Goal: Task Accomplishment & Management: Manage account settings

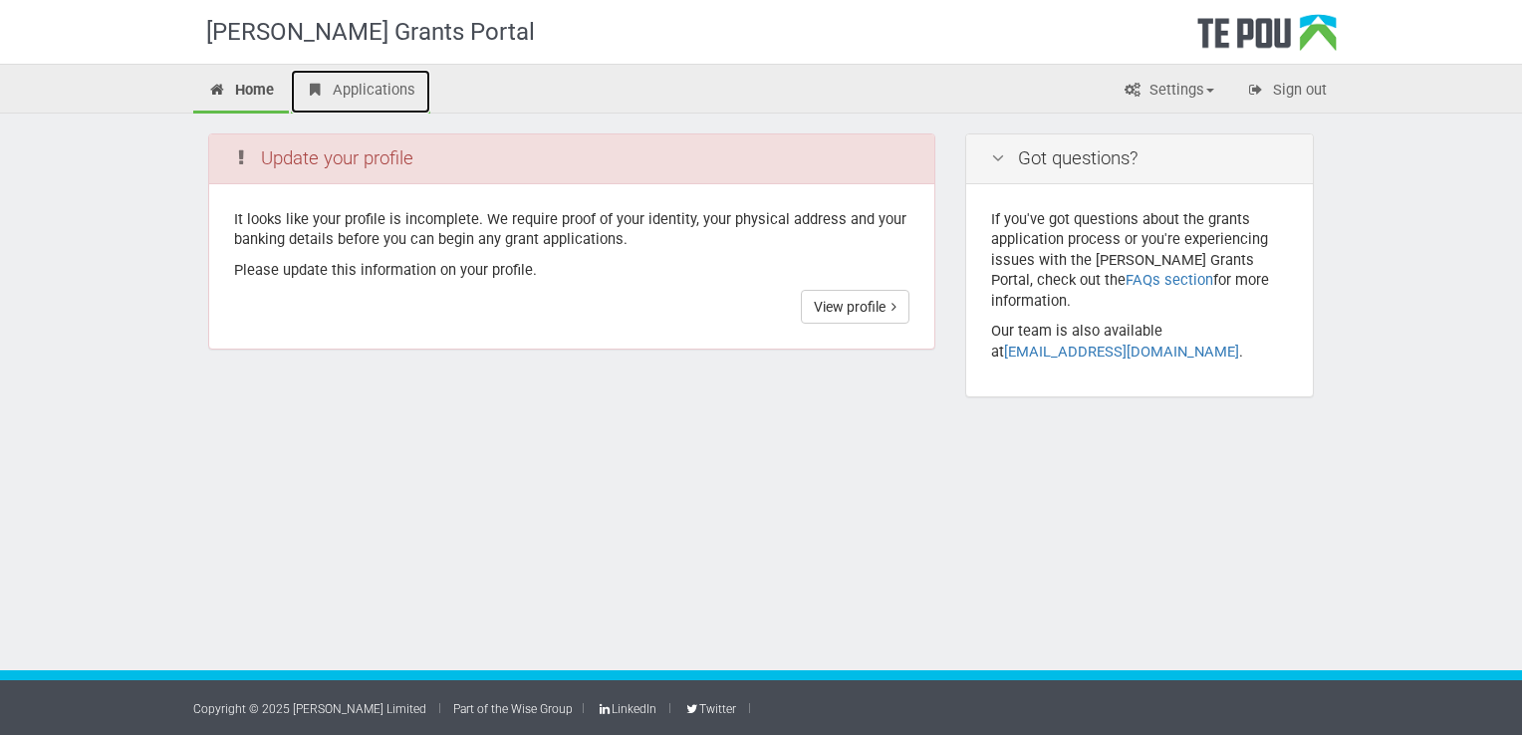
click at [356, 98] on link "Applications" at bounding box center [360, 92] width 139 height 44
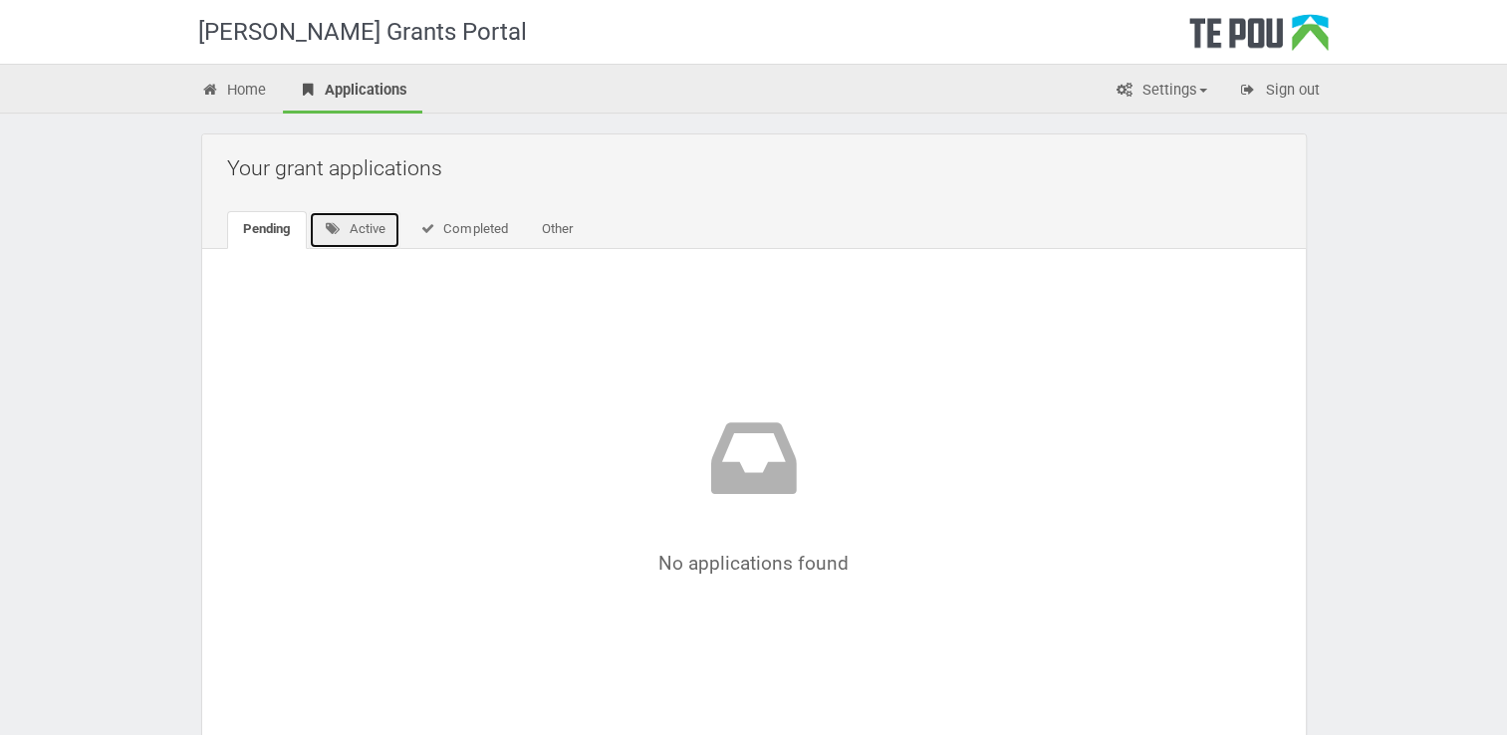
click at [385, 236] on link "Active" at bounding box center [355, 230] width 93 height 38
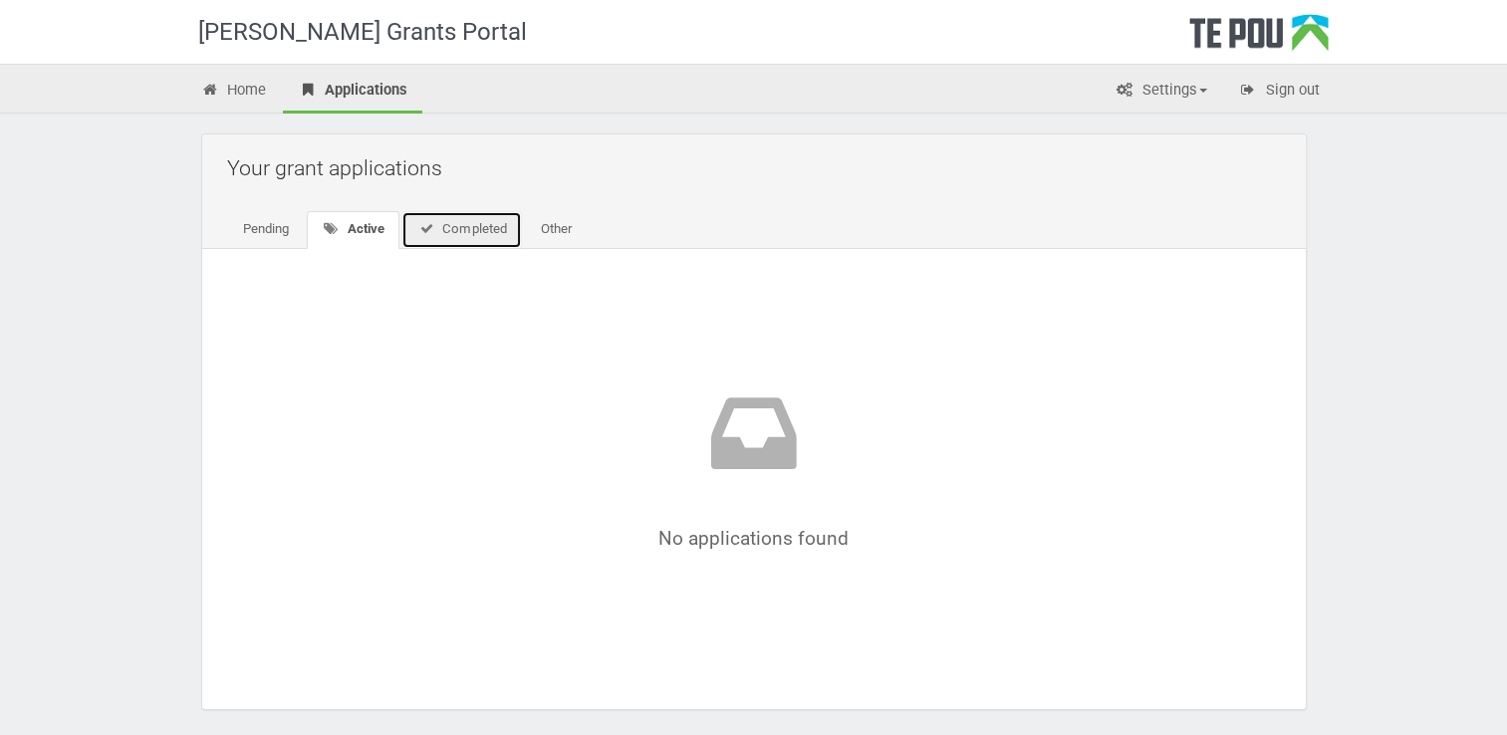
click at [450, 227] on link "Completed" at bounding box center [461, 230] width 121 height 38
click at [539, 228] on link "Other" at bounding box center [552, 230] width 63 height 38
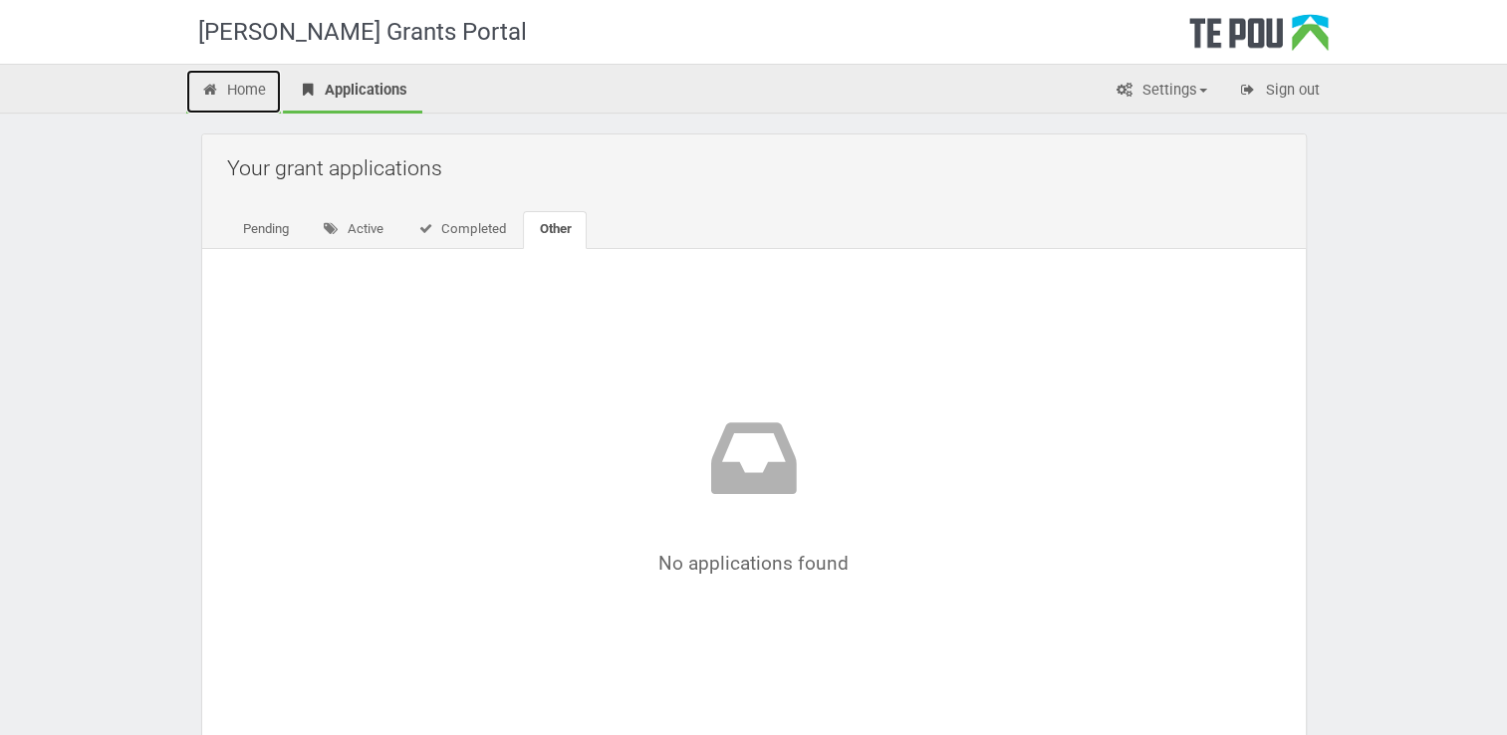
click at [258, 94] on link "Home" at bounding box center [234, 92] width 96 height 44
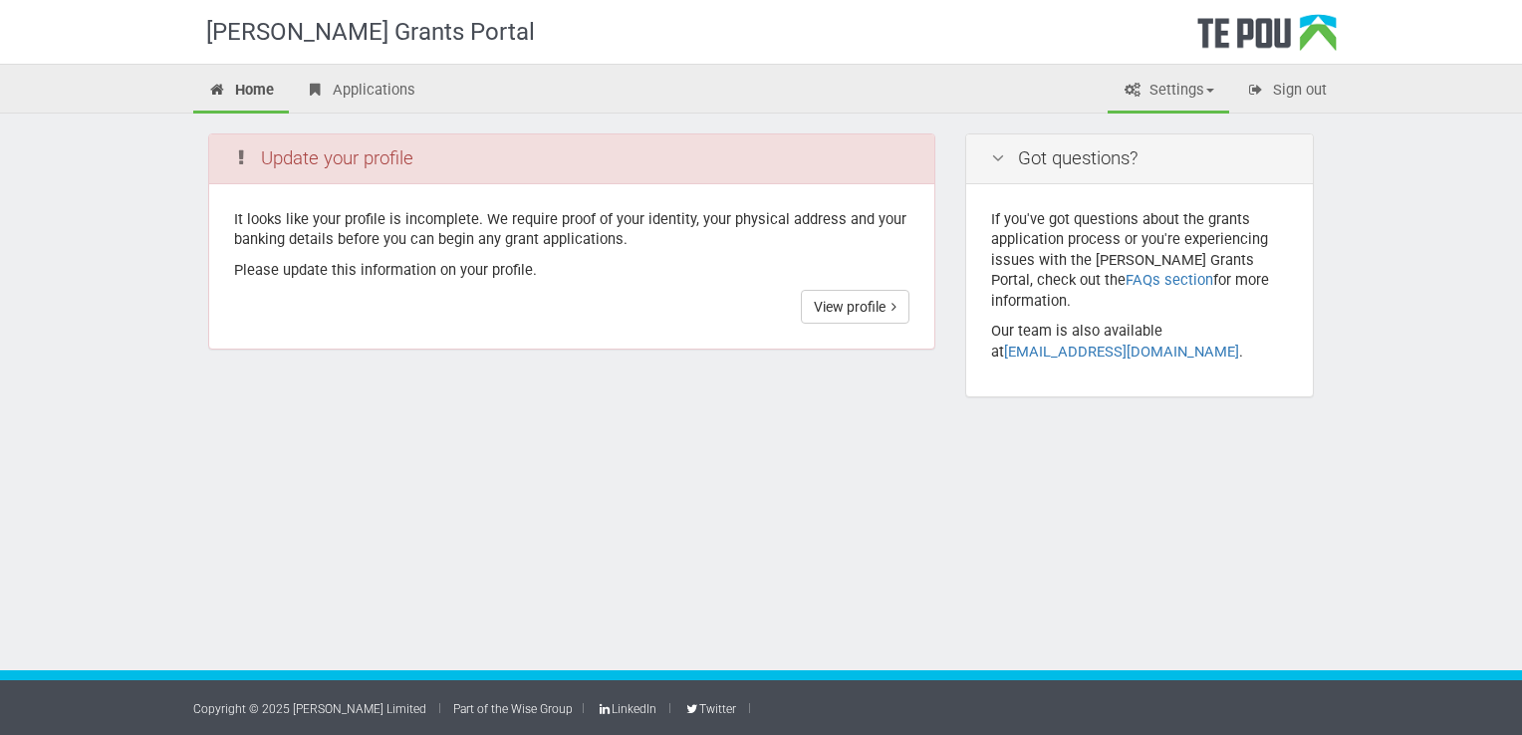
click at [1207, 91] on span at bounding box center [1210, 91] width 8 height 4
click at [1208, 90] on span at bounding box center [1210, 91] width 8 height 4
click at [223, 92] on icon at bounding box center [217, 90] width 19 height 15
click at [849, 309] on link "View profile" at bounding box center [855, 307] width 109 height 34
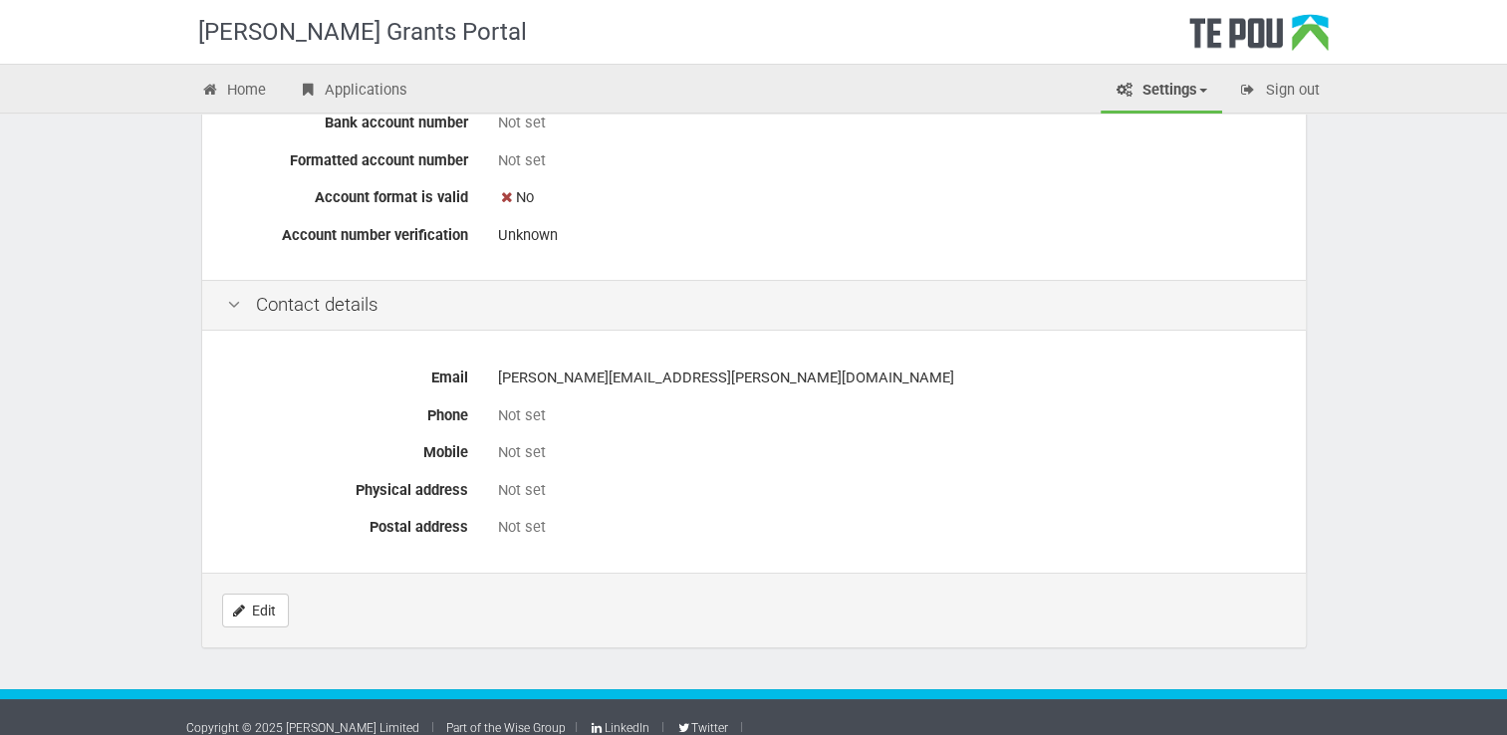
scroll to position [781, 0]
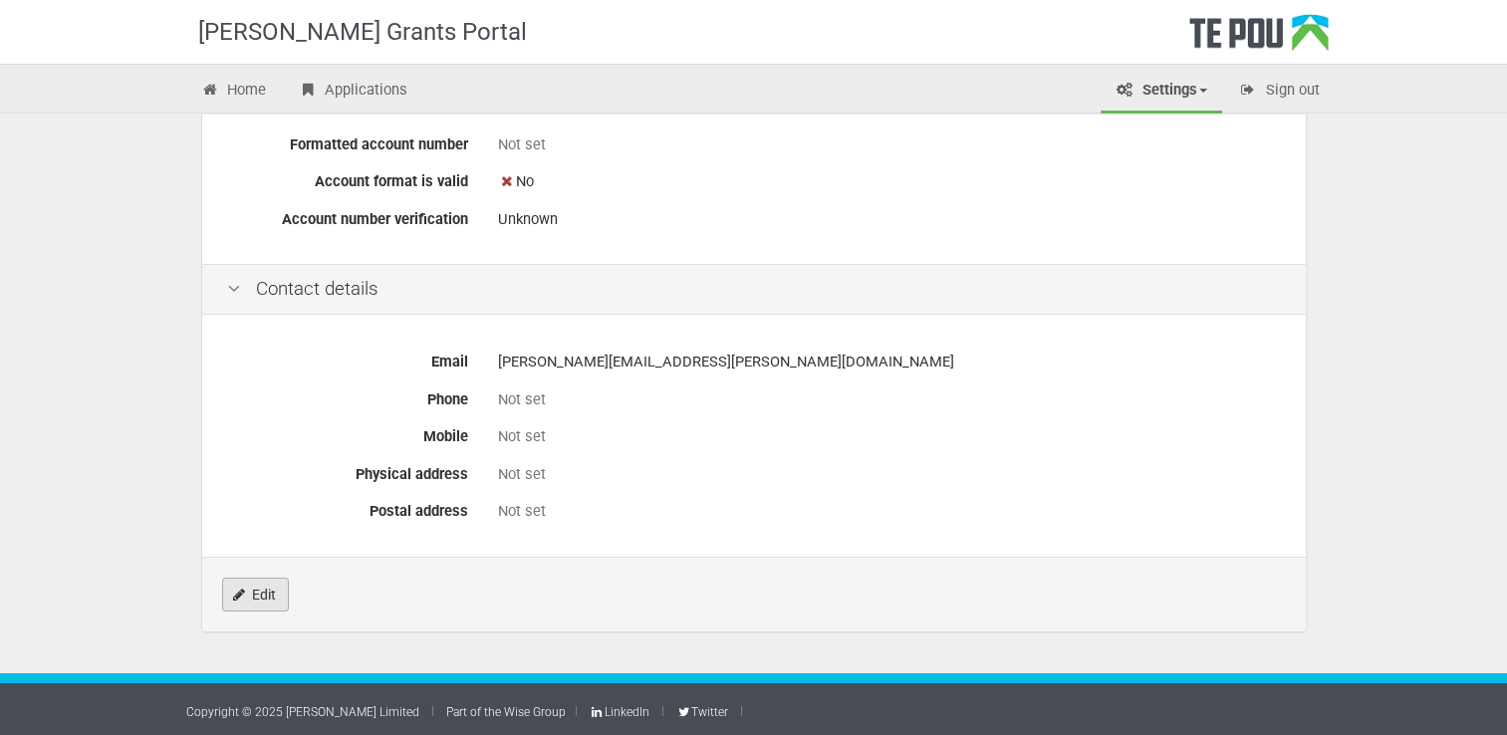
click at [280, 596] on link "Edit" at bounding box center [255, 595] width 67 height 34
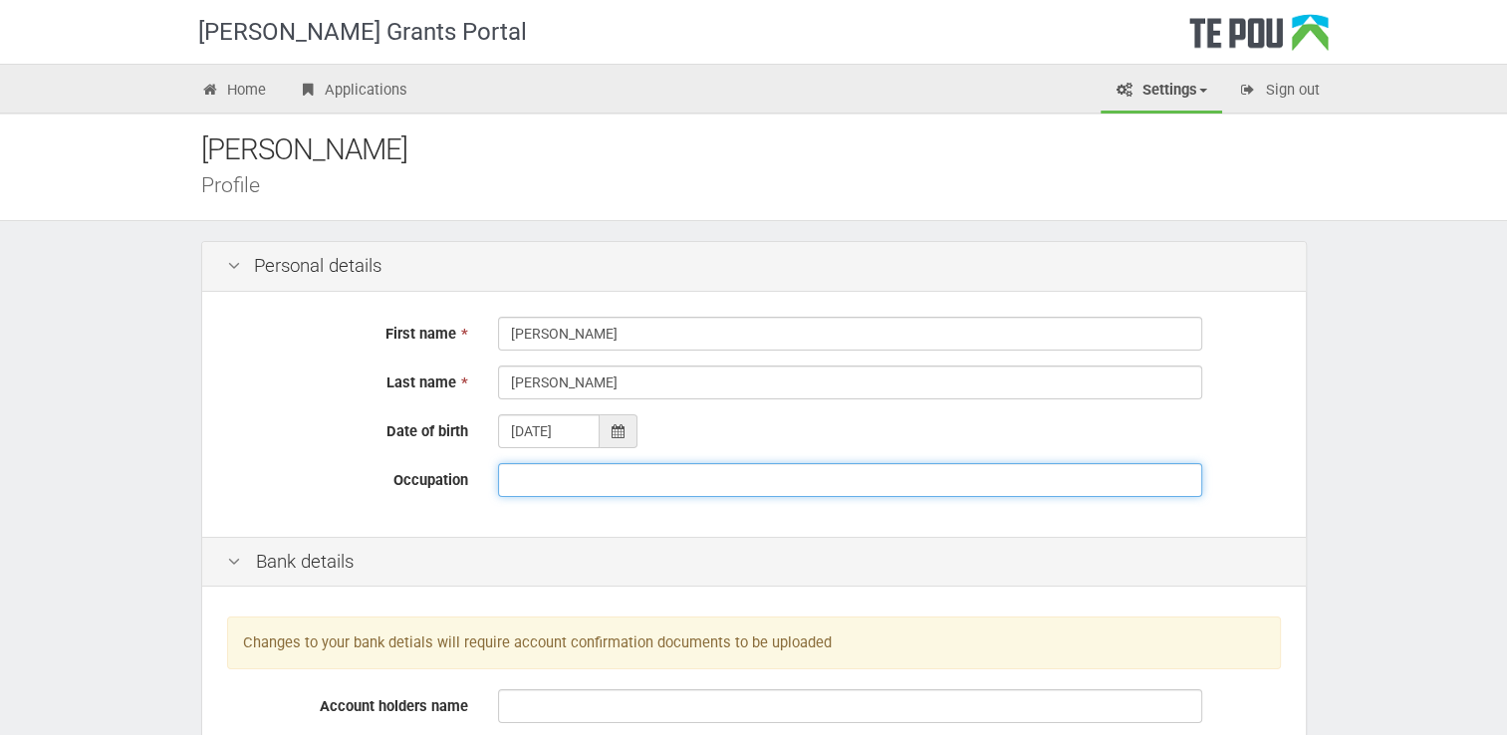
click at [573, 485] on input "Occupation" at bounding box center [850, 480] width 704 height 34
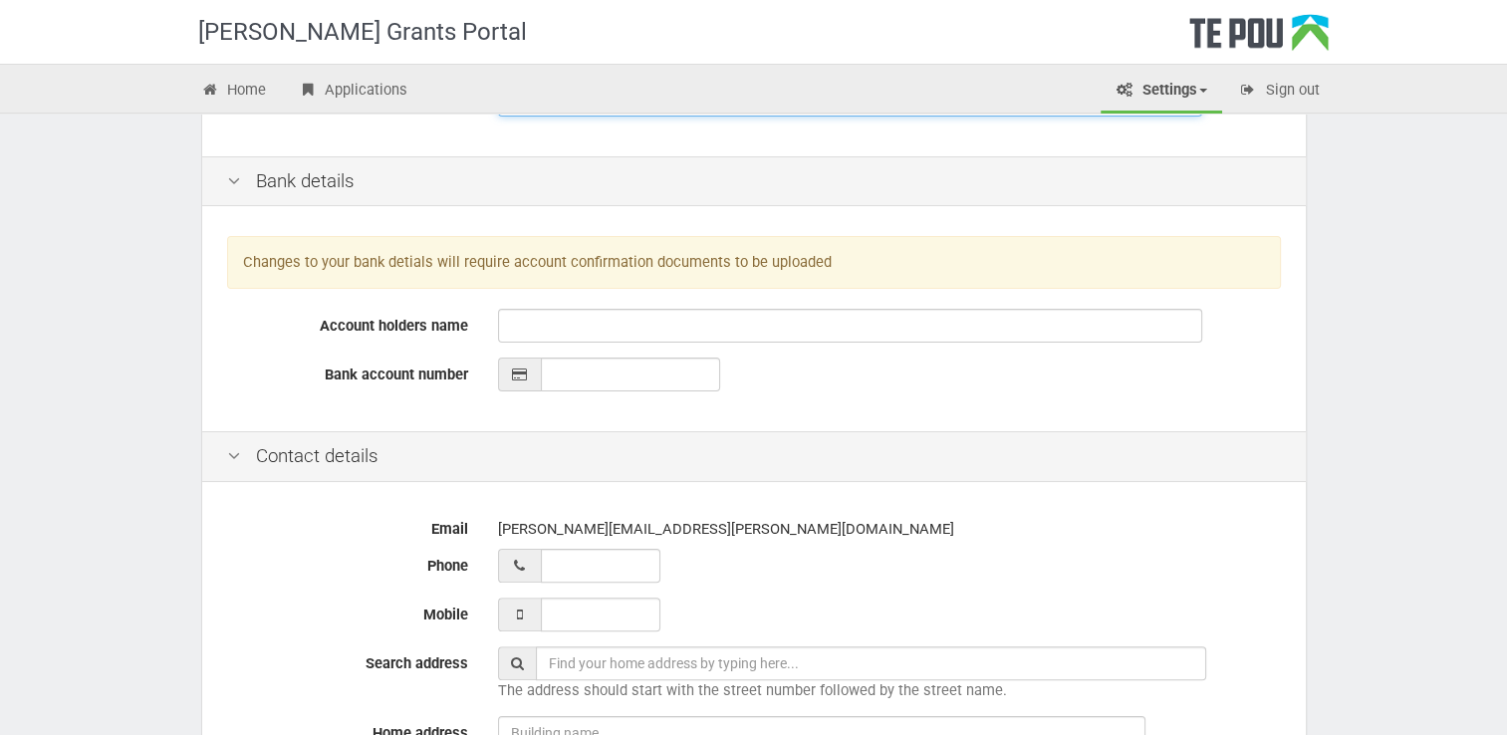
scroll to position [498, 0]
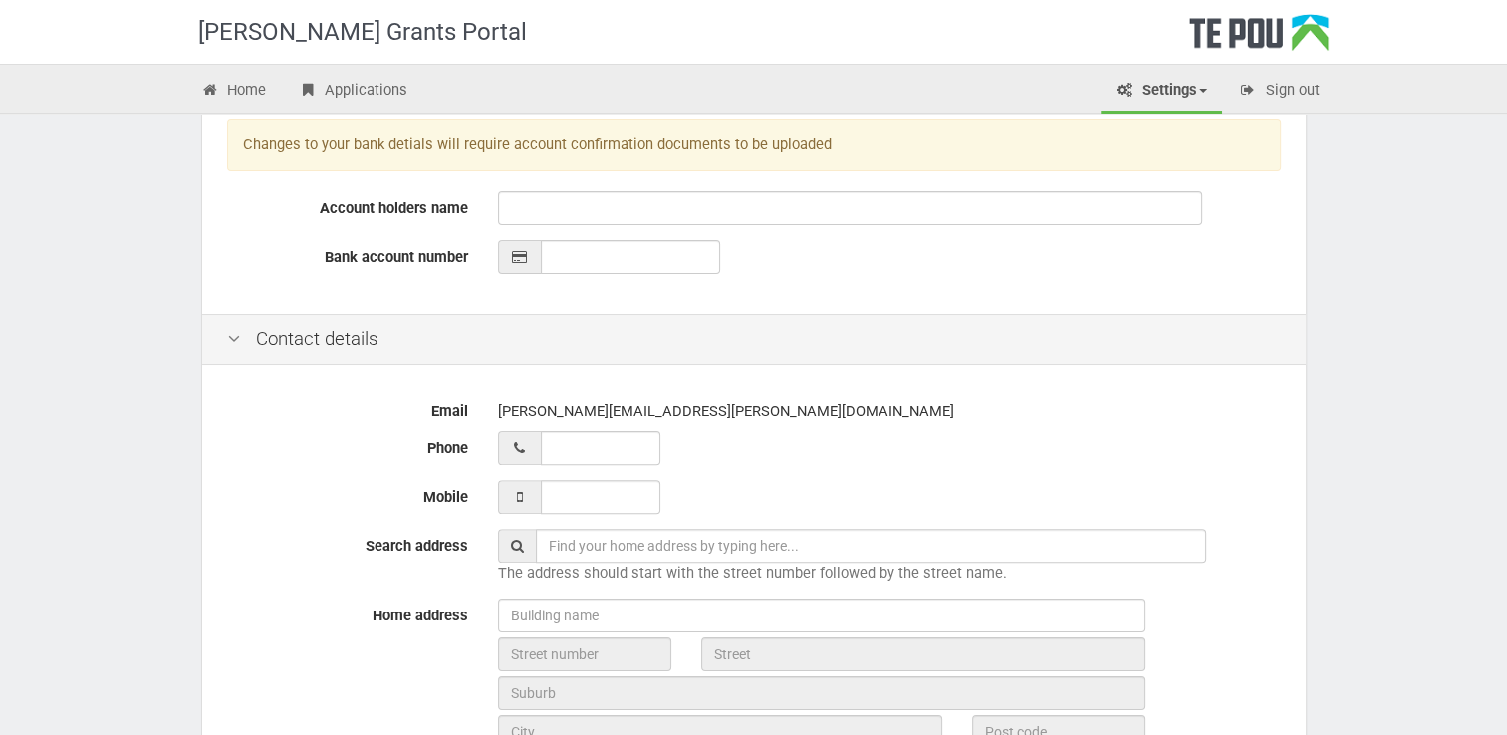
type input "Occupational Therapist and HIP"
click at [562, 456] on input "__ ___ ______" at bounding box center [601, 448] width 120 height 34
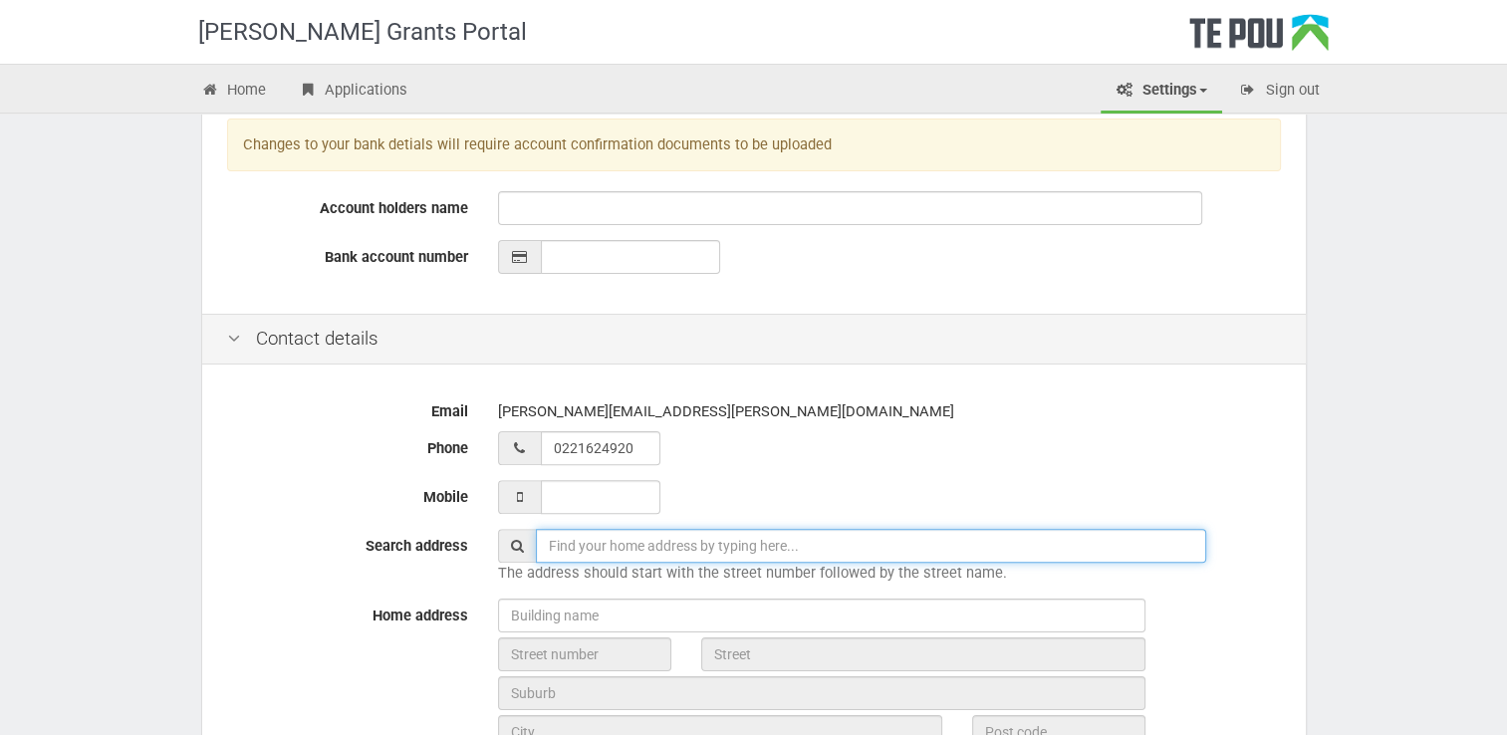
type input "02 216 24920"
type input "[STREET_ADDRESS]"
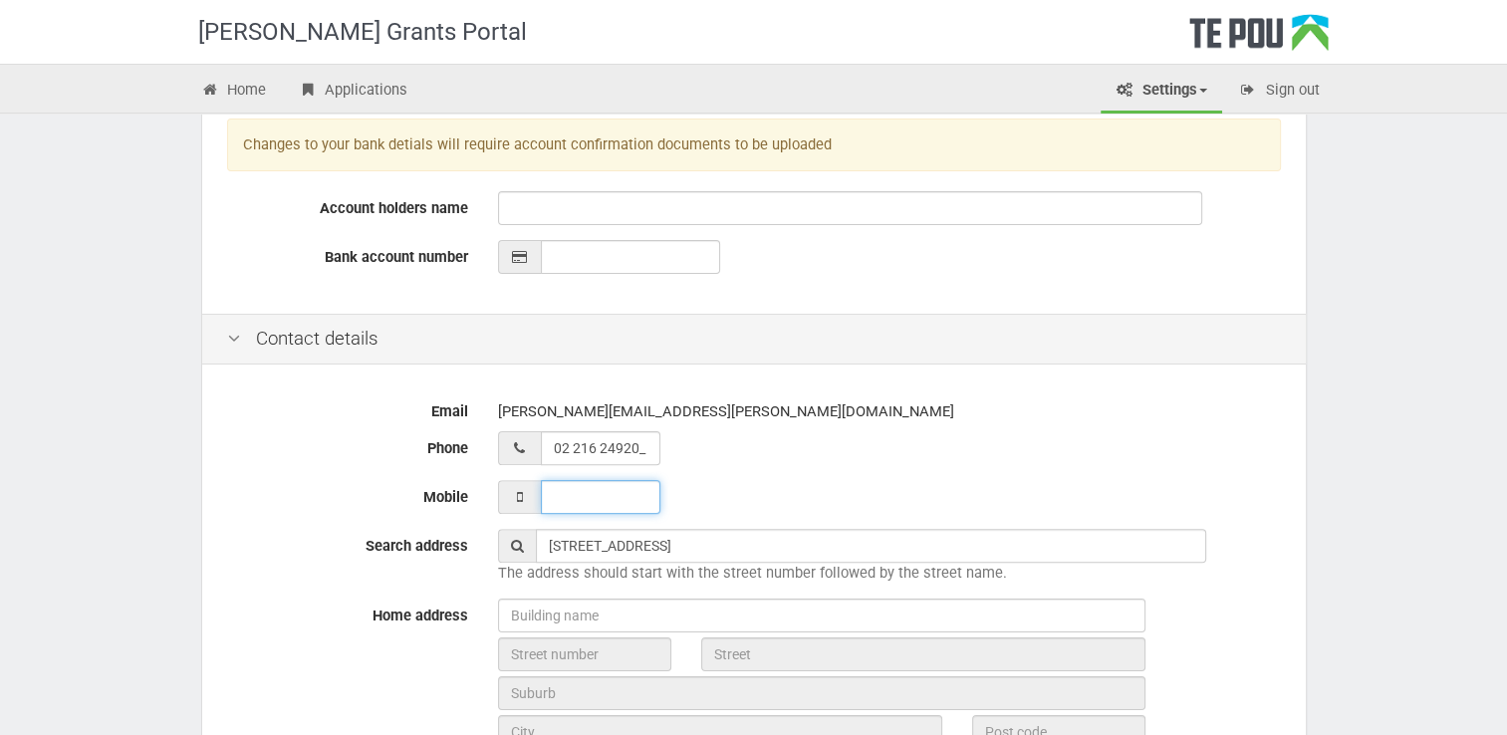
type input "02 216 24920"
click at [639, 484] on input "___ ___ _____" at bounding box center [601, 497] width 120 height 34
type input "022 162 4920"
click at [917, 448] on div "02 216 24920" at bounding box center [889, 448] width 783 height 34
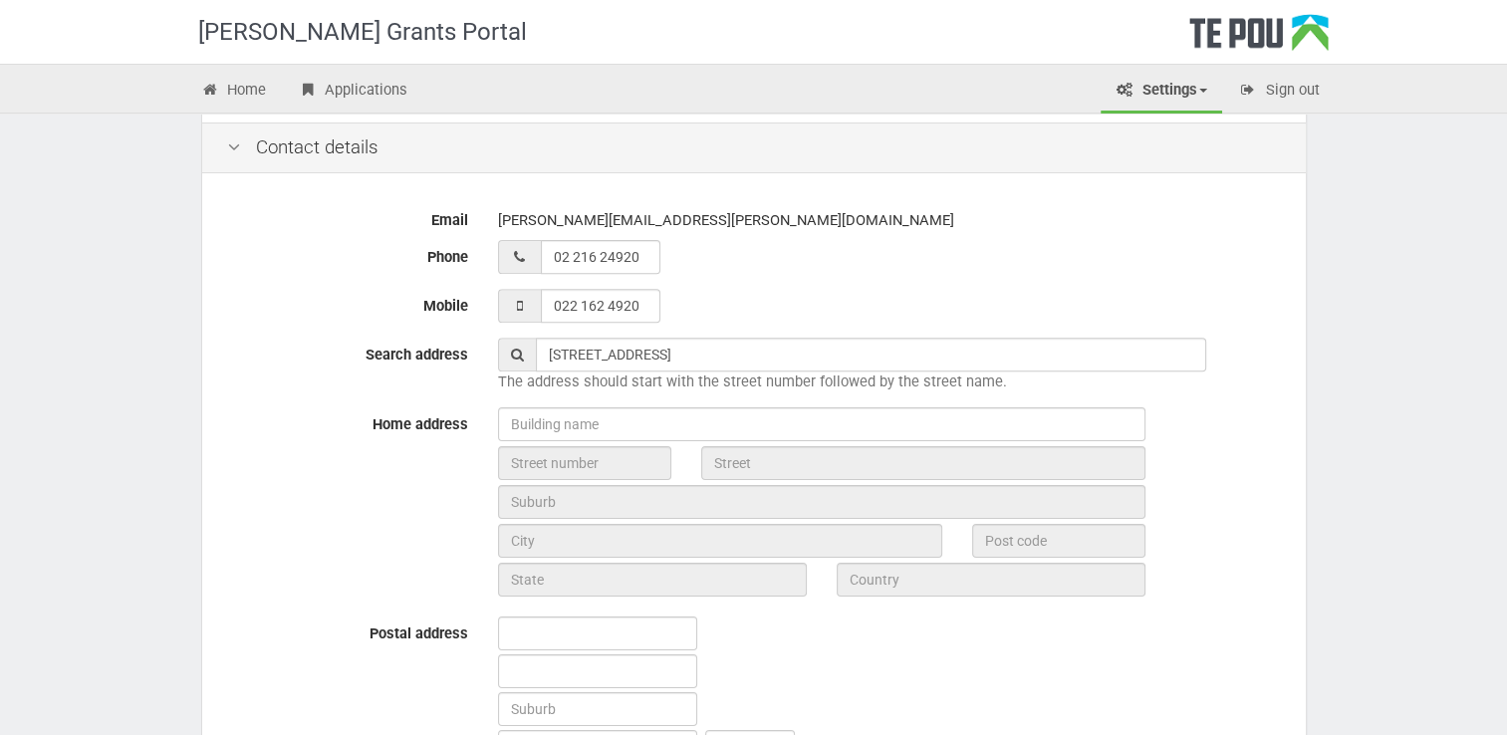
scroll to position [697, 0]
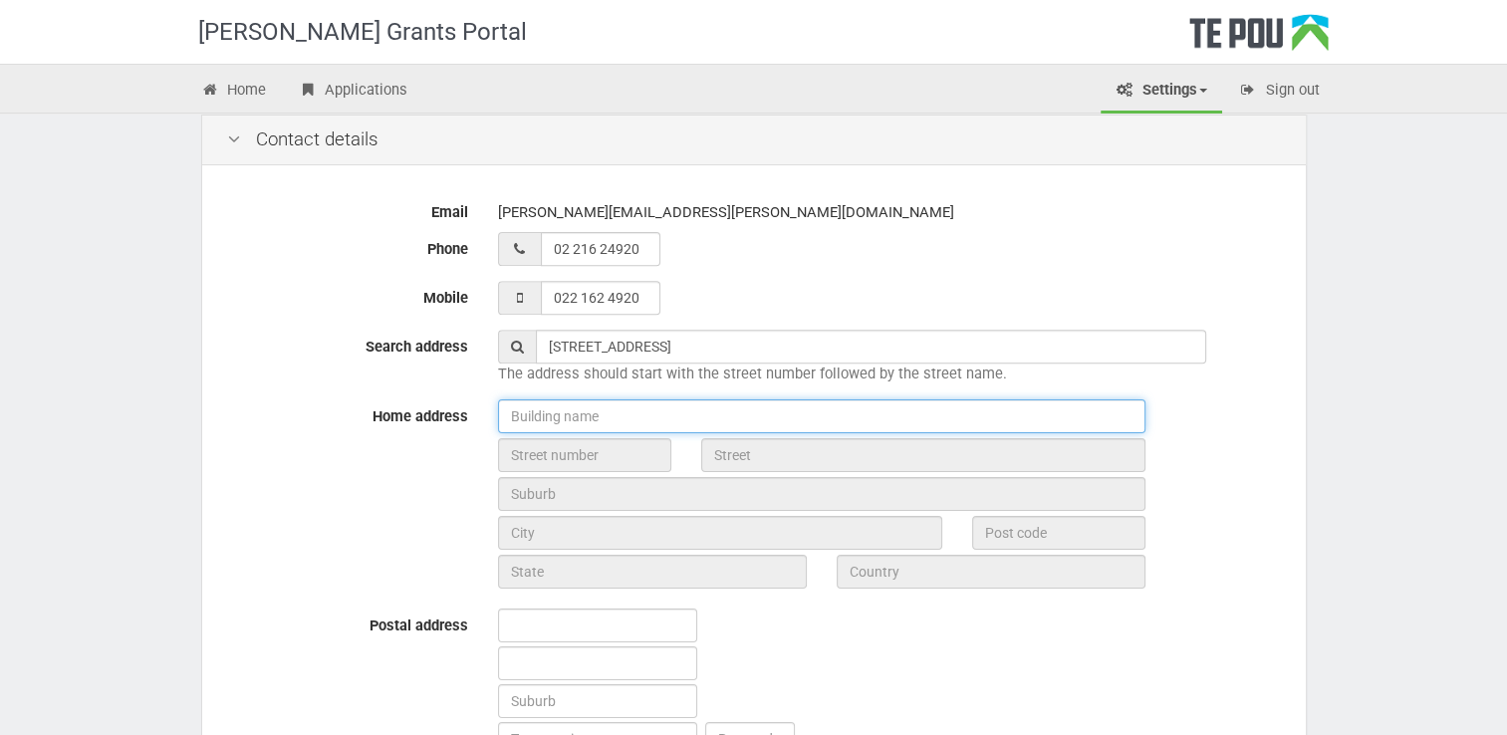
click at [610, 422] on input "text" at bounding box center [822, 416] width 648 height 34
drag, startPoint x: 680, startPoint y: 418, endPoint x: 520, endPoint y: 420, distance: 160.4
click at [520, 420] on input "[STREET_ADDRESS]" at bounding box center [822, 416] width 648 height 34
type input "7"
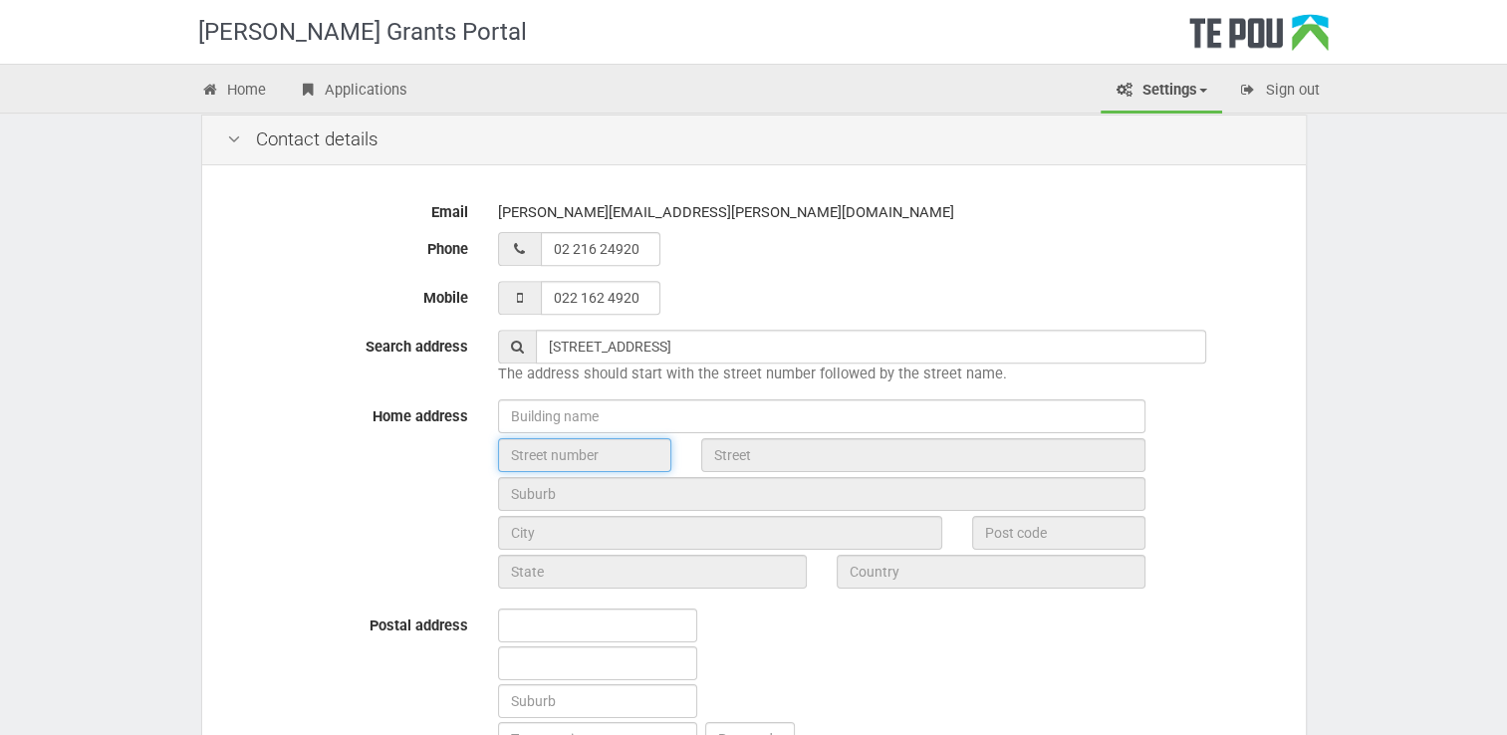
click at [609, 463] on input "text" at bounding box center [584, 455] width 173 height 34
click at [609, 461] on input "text" at bounding box center [584, 455] width 173 height 34
click at [559, 453] on input "text" at bounding box center [584, 455] width 173 height 34
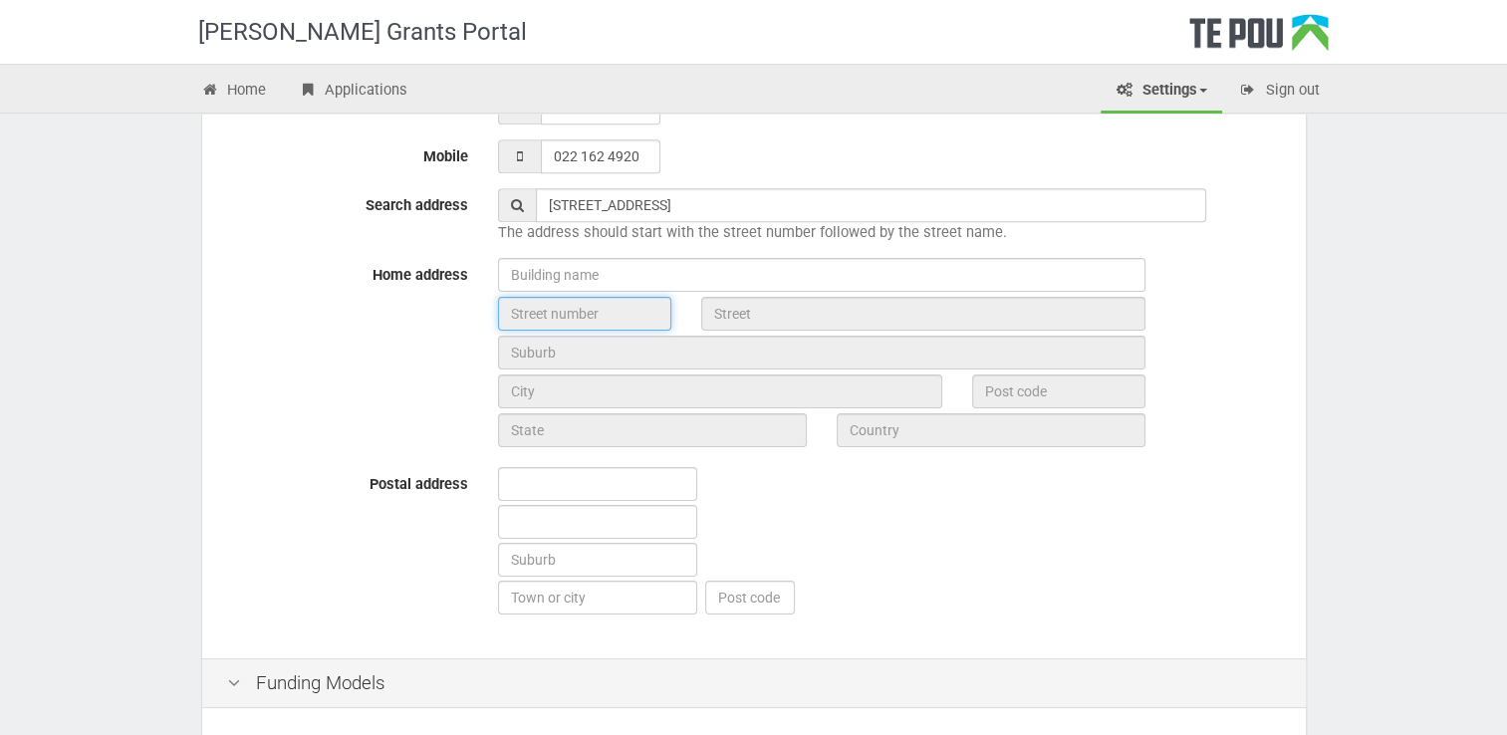
scroll to position [797, 0]
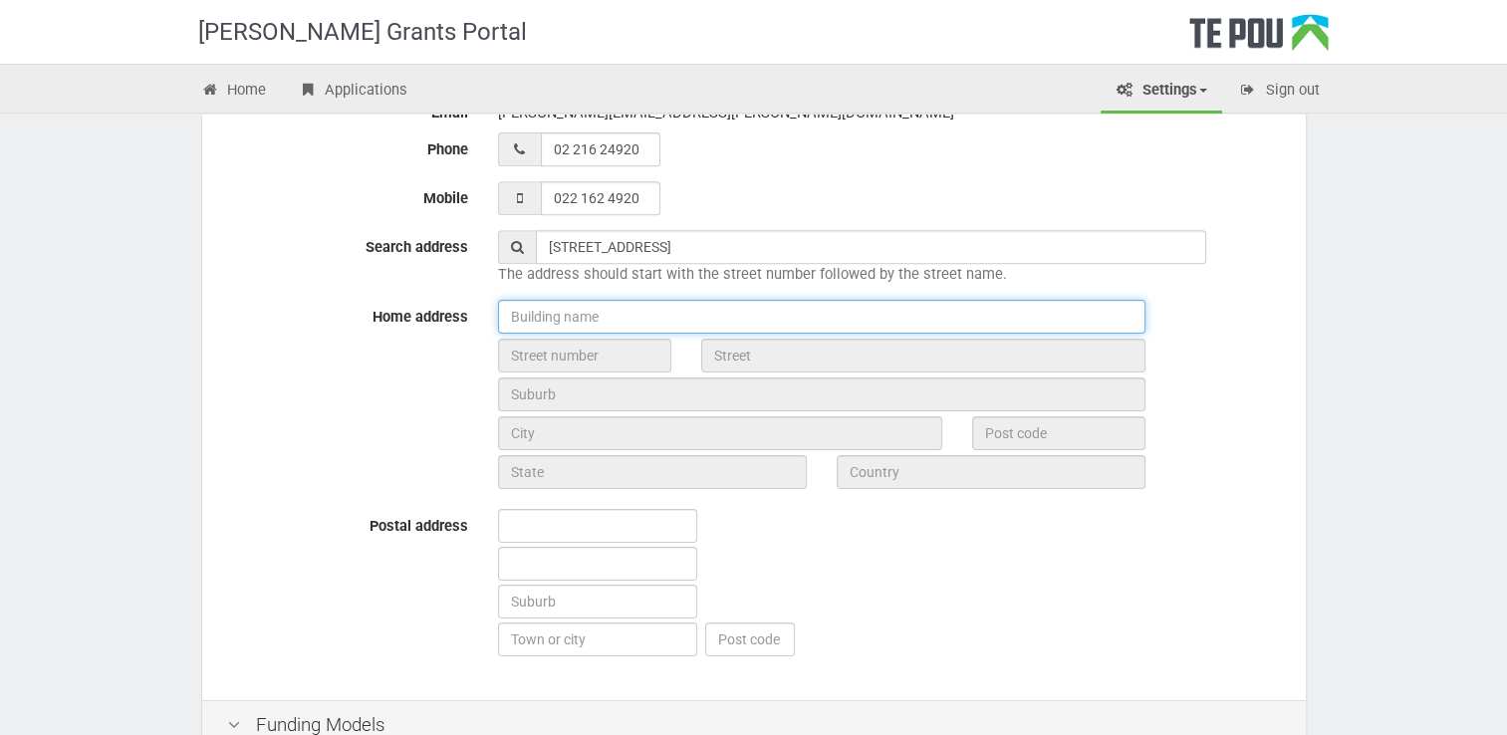
click at [562, 311] on input "text" at bounding box center [822, 317] width 648 height 34
type input "private"
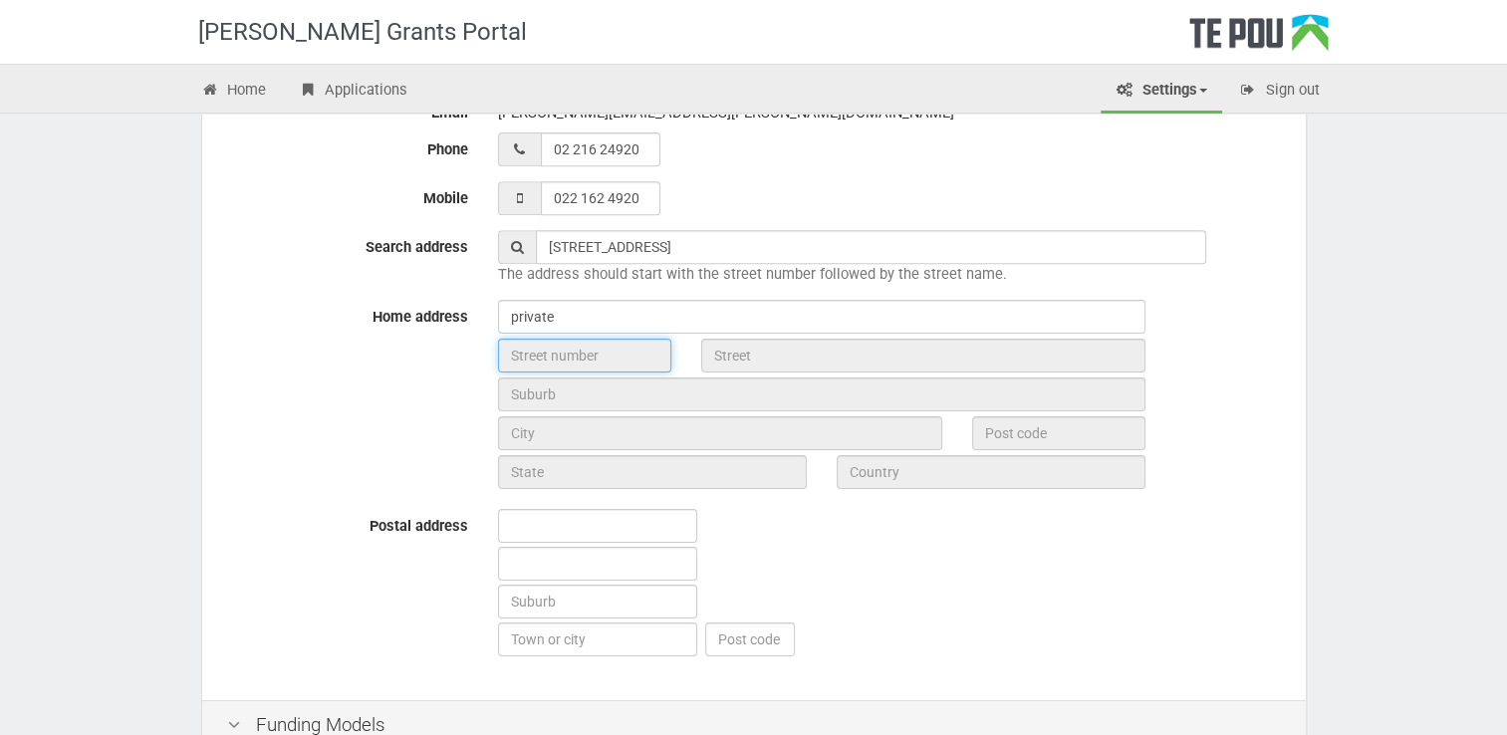
click at [578, 344] on input "text" at bounding box center [584, 356] width 173 height 34
click at [585, 517] on input "text" at bounding box center [597, 526] width 199 height 34
type input "[STREET_ADDRESS]"
type input "WAIMAUKU"
type input "0812"
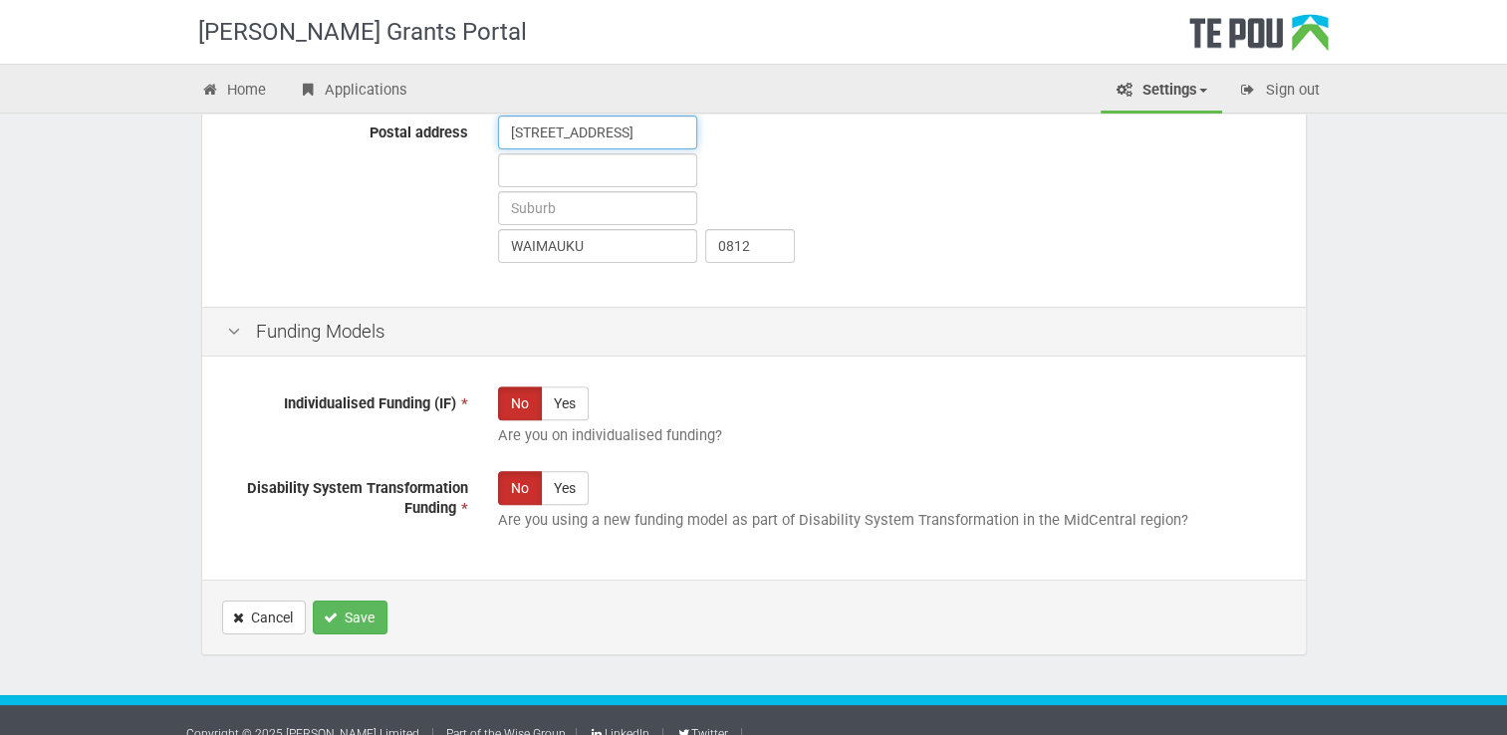
scroll to position [1195, 0]
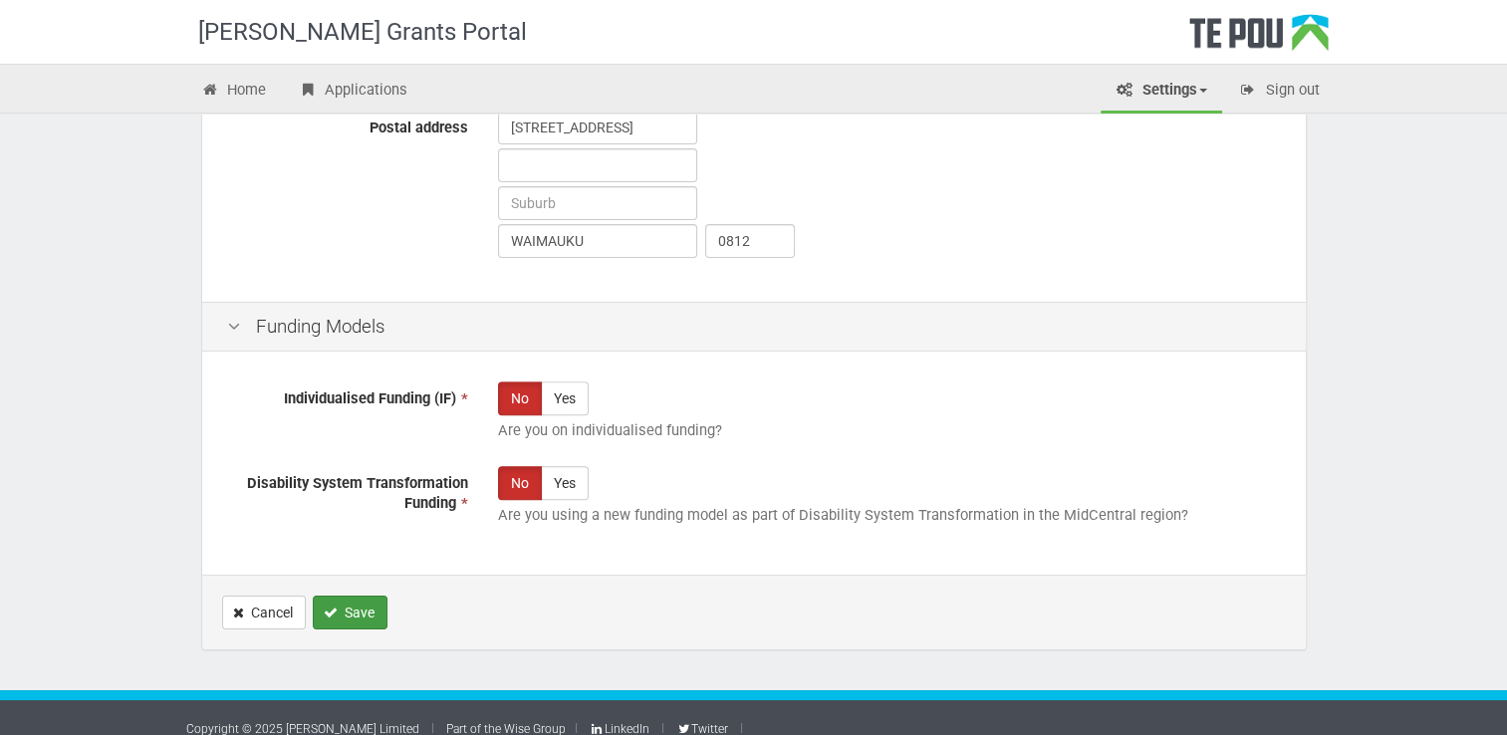
click at [352, 613] on button "Save" at bounding box center [350, 613] width 75 height 34
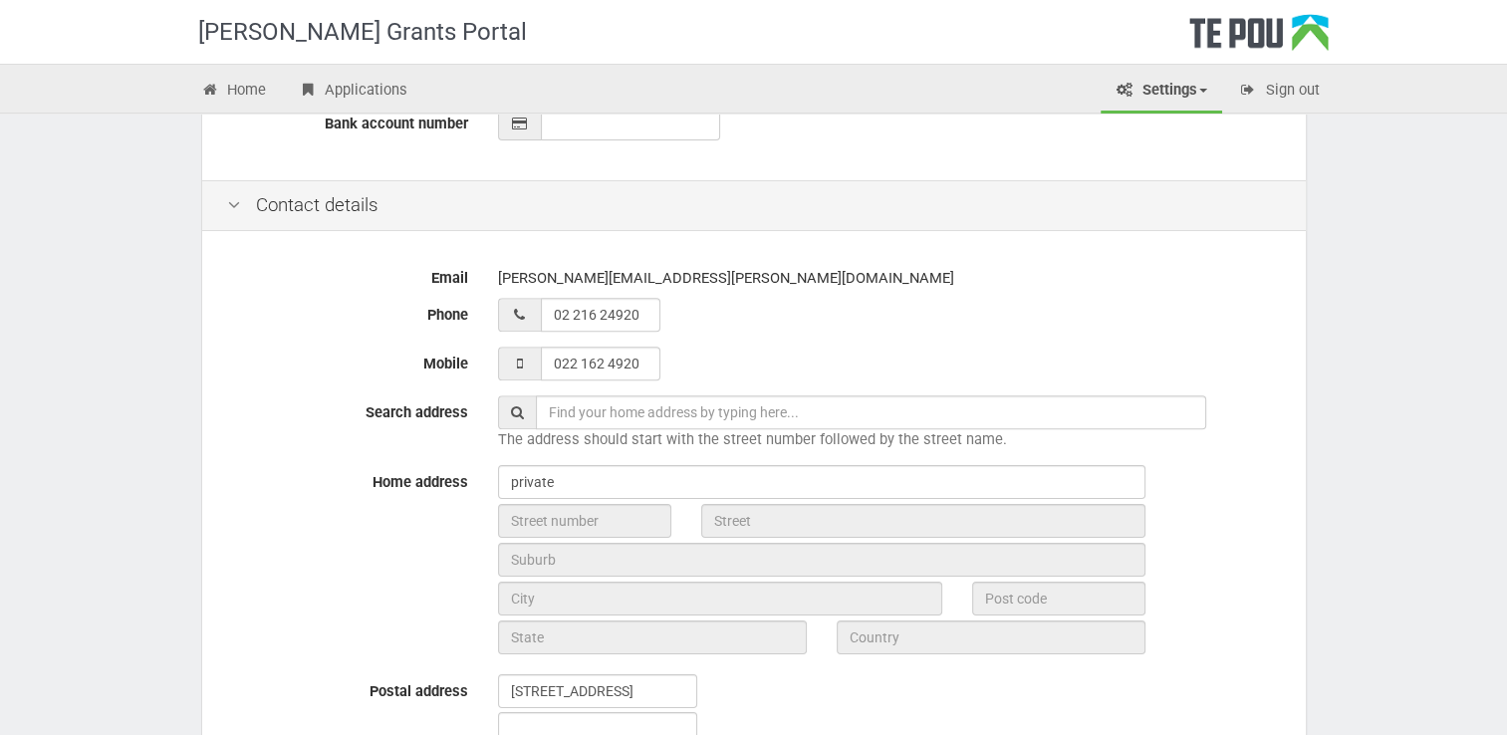
scroll to position [897, 0]
